Goal: Information Seeking & Learning: Learn about a topic

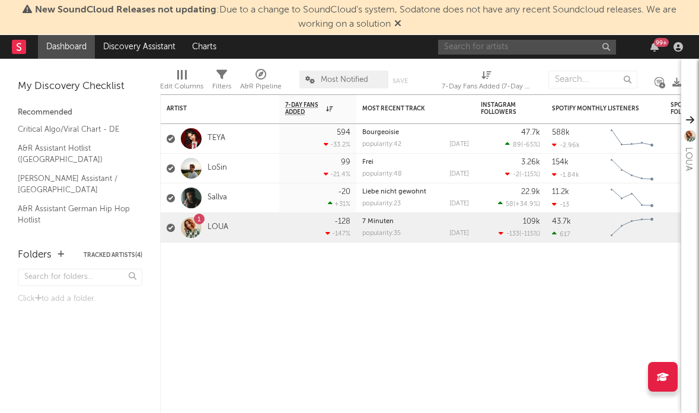
click at [531, 51] on input "text" at bounding box center [527, 47] width 178 height 15
type input "LYZA"
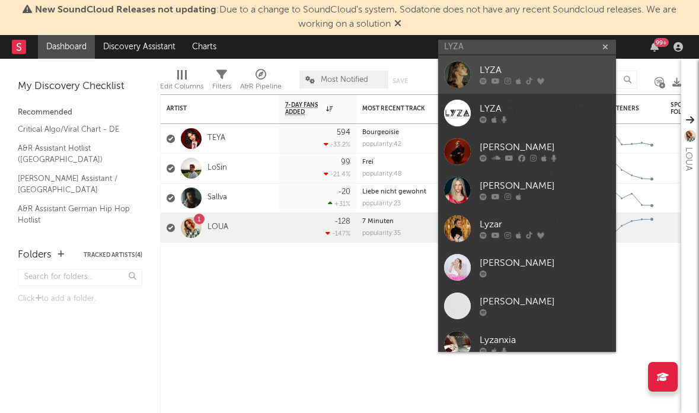
click at [508, 68] on div "LYZA" at bounding box center [545, 70] width 130 height 14
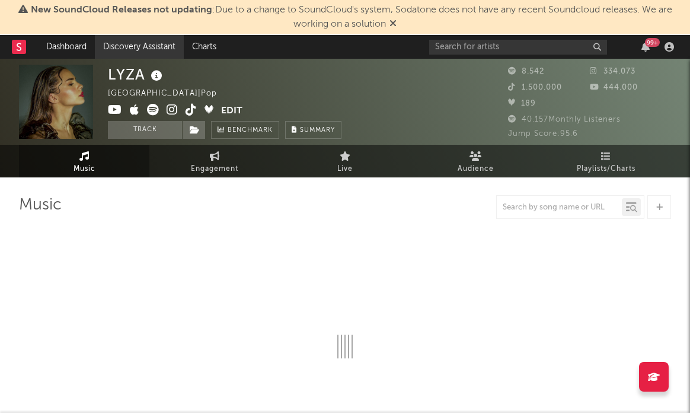
select select "6m"
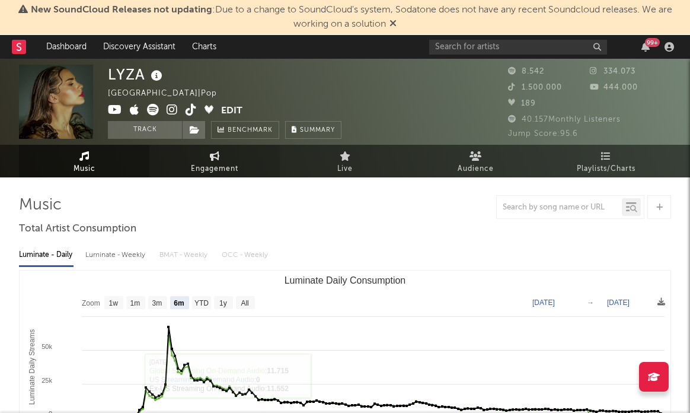
click at [217, 159] on icon at bounding box center [215, 155] width 10 height 9
select select "1w"
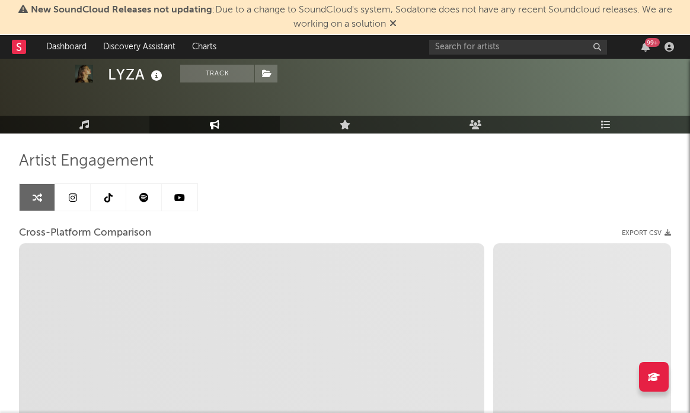
scroll to position [43, 0]
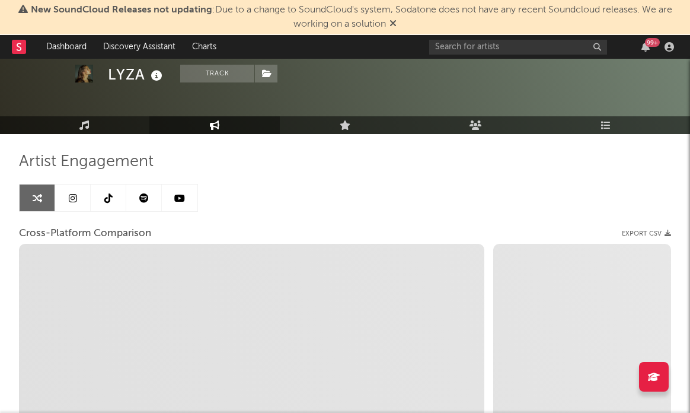
click at [81, 198] on link at bounding box center [73, 197] width 36 height 27
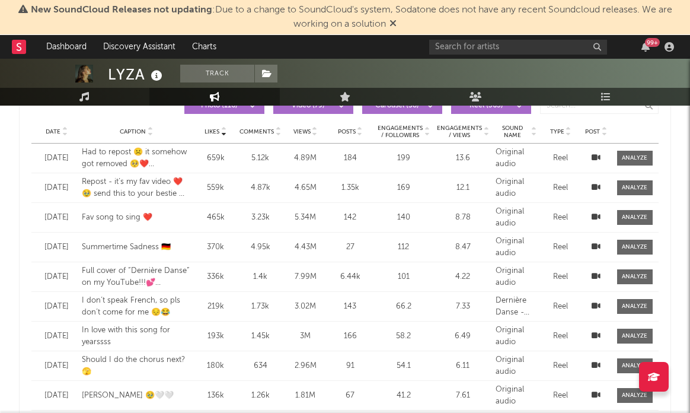
select select "6m"
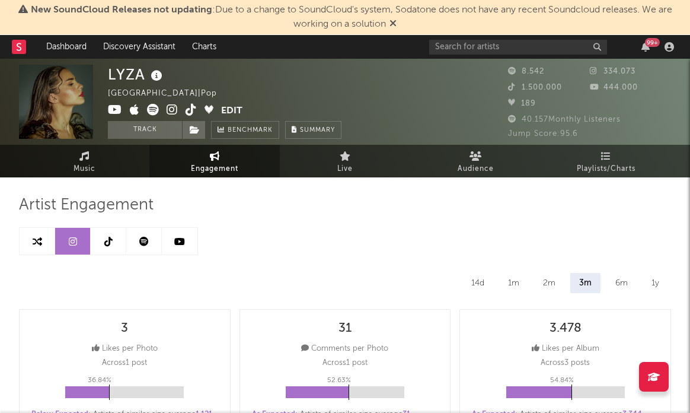
click at [113, 244] on link at bounding box center [109, 241] width 36 height 27
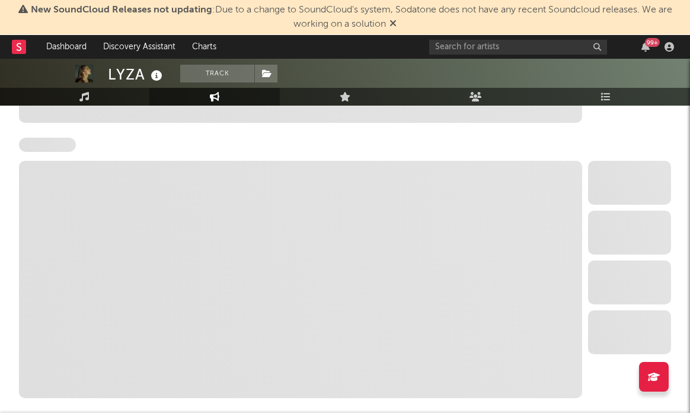
select select "6m"
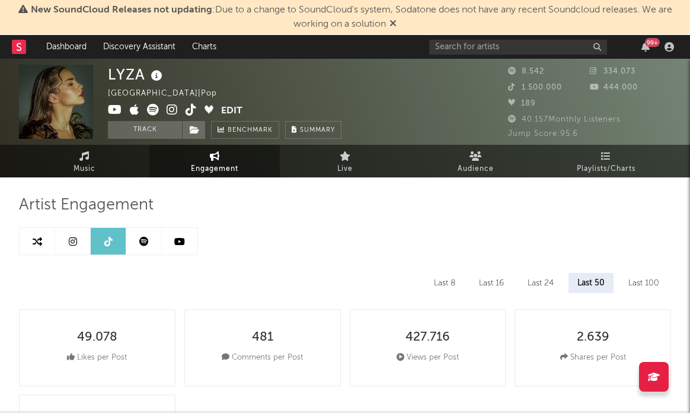
click at [189, 109] on icon at bounding box center [191, 110] width 11 height 12
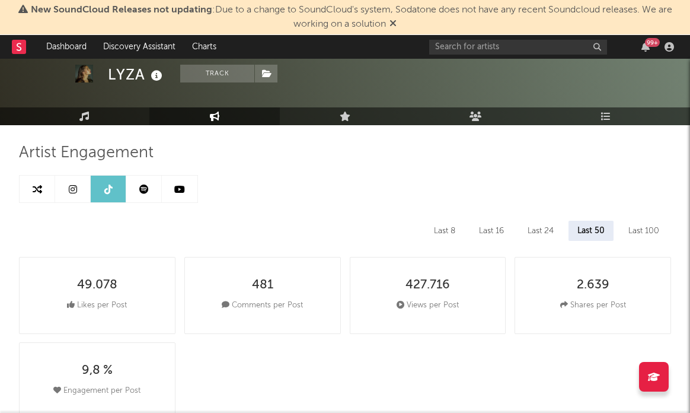
scroll to position [43, 0]
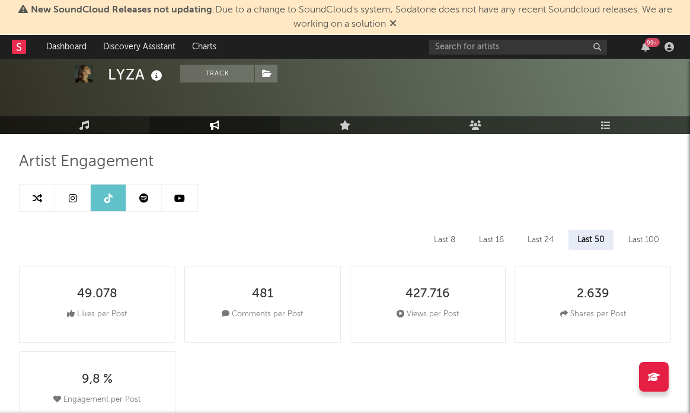
click at [452, 234] on div "Last 8" at bounding box center [444, 240] width 39 height 20
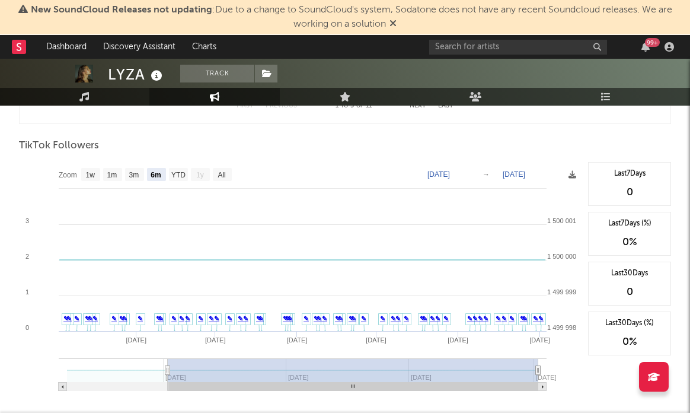
scroll to position [1132, 0]
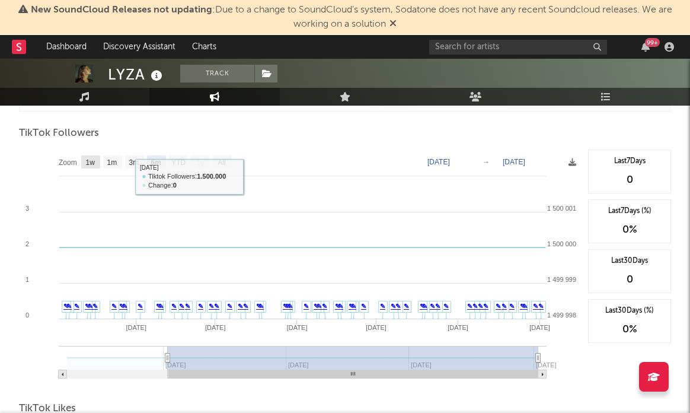
click at [84, 159] on rect at bounding box center [90, 161] width 19 height 13
select select "1w"
type input "[DATE]"
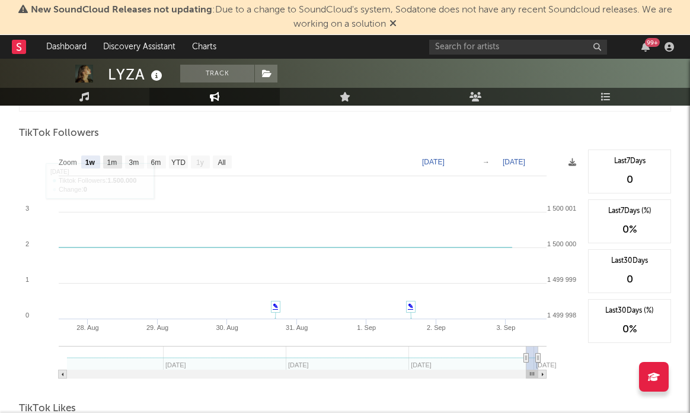
click at [114, 158] on text "1m" at bounding box center [112, 162] width 10 height 8
select select "1m"
type input "[DATE]"
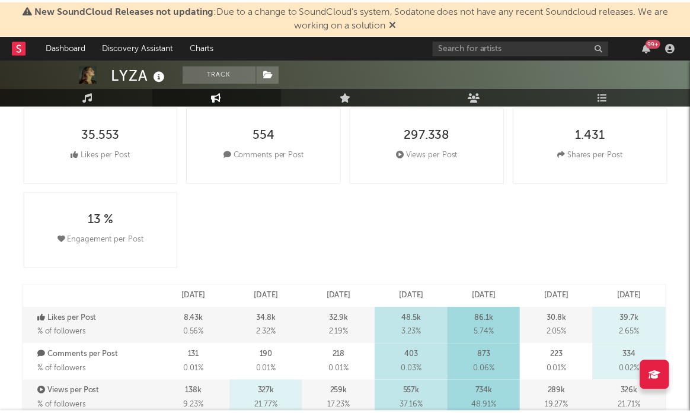
scroll to position [0, 0]
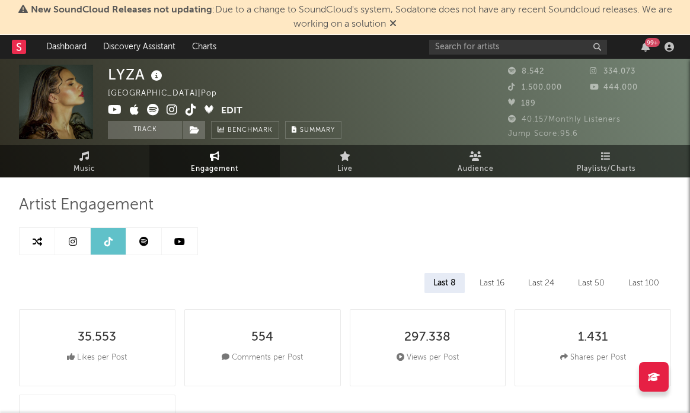
click at [185, 241] on link at bounding box center [180, 241] width 36 height 27
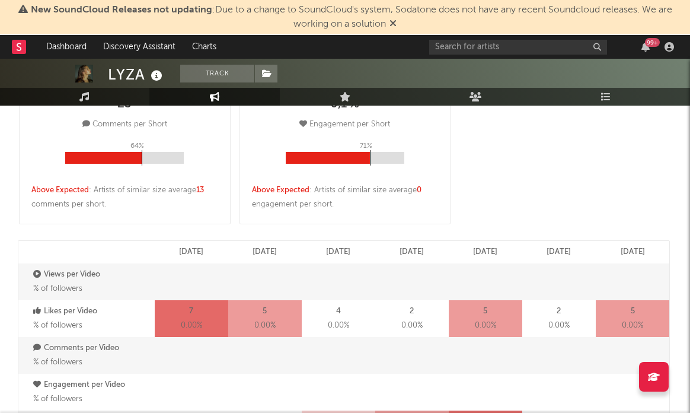
select select "6m"
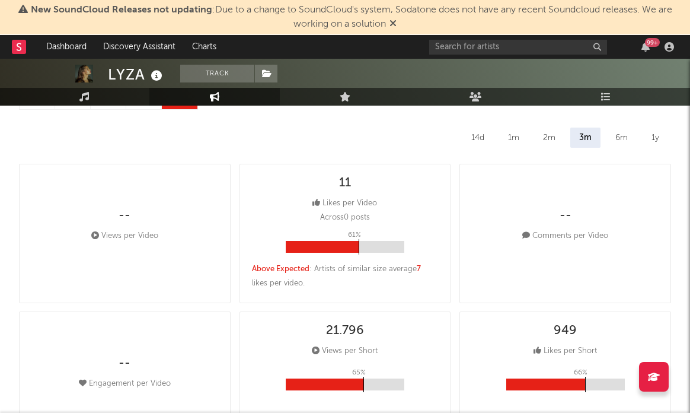
scroll to position [65, 0]
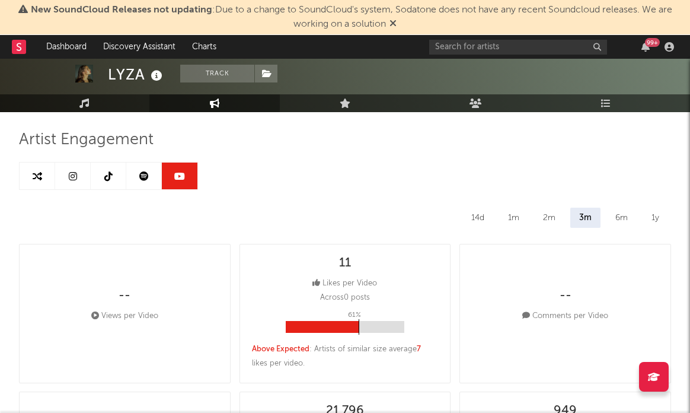
click at [136, 178] on link at bounding box center [144, 176] width 36 height 27
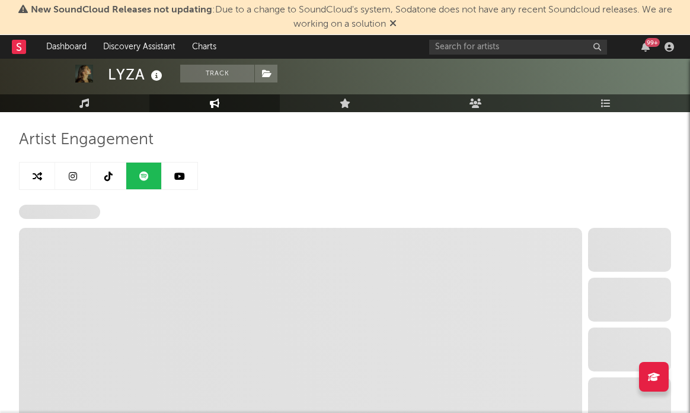
select select "6m"
select select "1w"
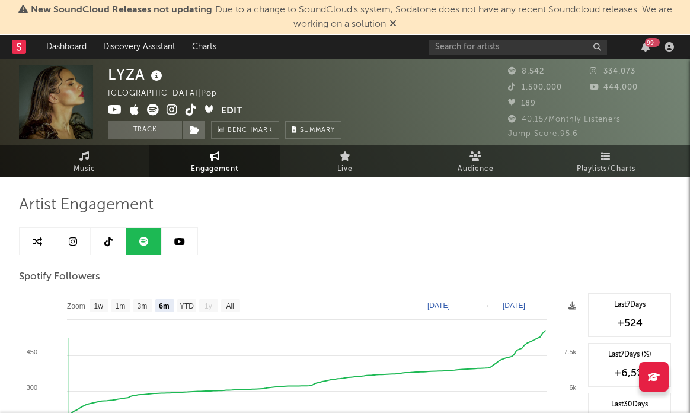
click at [97, 239] on link at bounding box center [109, 241] width 36 height 27
select select "6m"
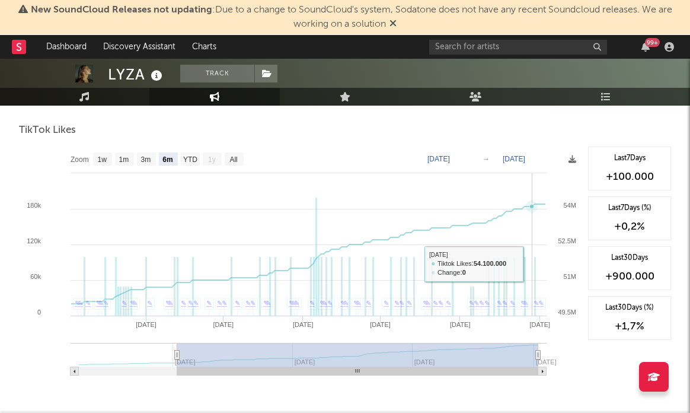
scroll to position [1413, 0]
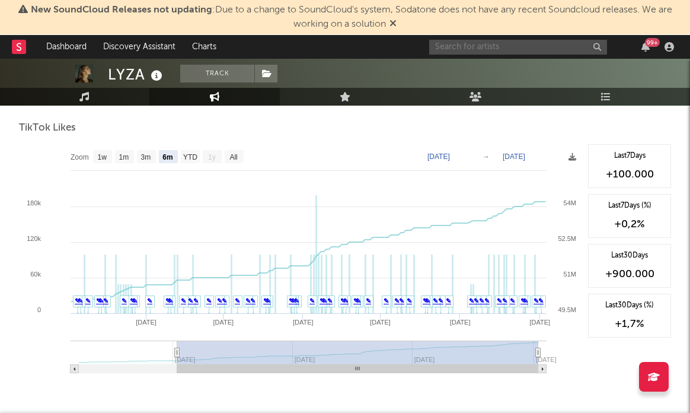
click at [514, 50] on input "text" at bounding box center [518, 47] width 178 height 15
type input "losin"
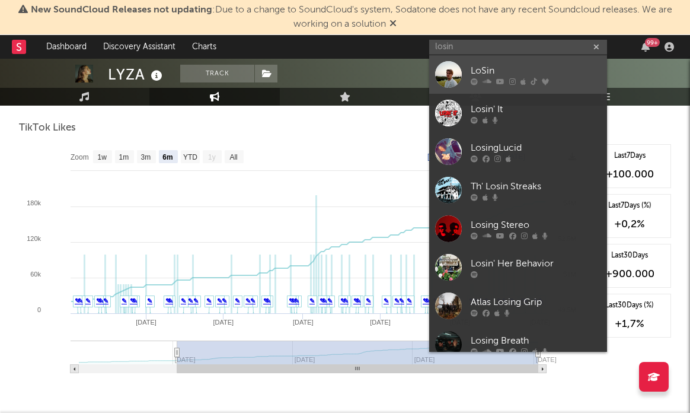
click at [541, 71] on div "LoSin" at bounding box center [536, 70] width 130 height 14
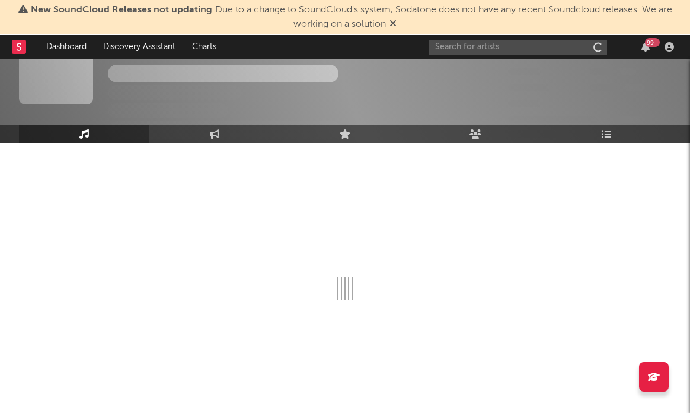
scroll to position [34, 0]
select select "6m"
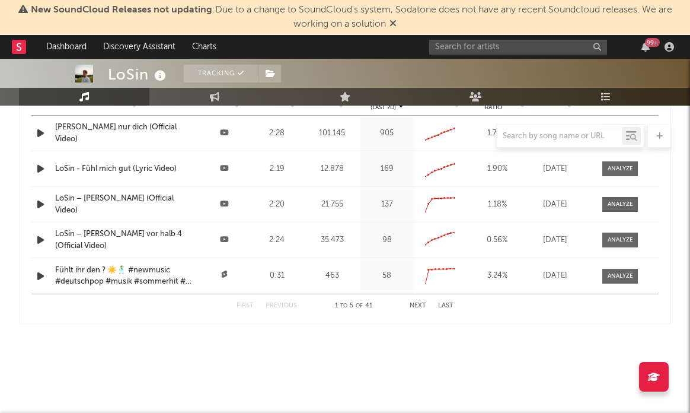
click at [394, 27] on icon at bounding box center [393, 22] width 7 height 9
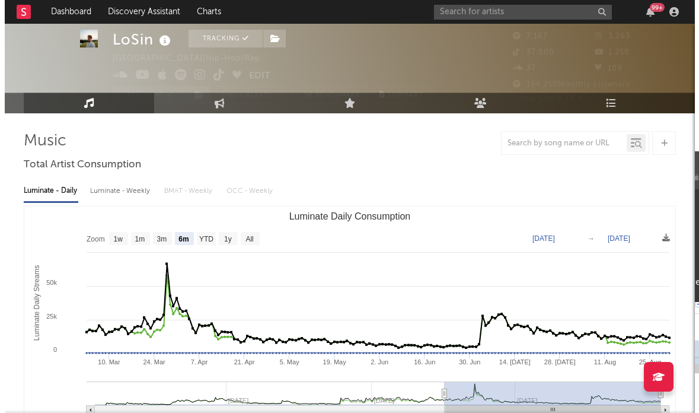
scroll to position [0, 0]
